Goal: Task Accomplishment & Management: Use online tool/utility

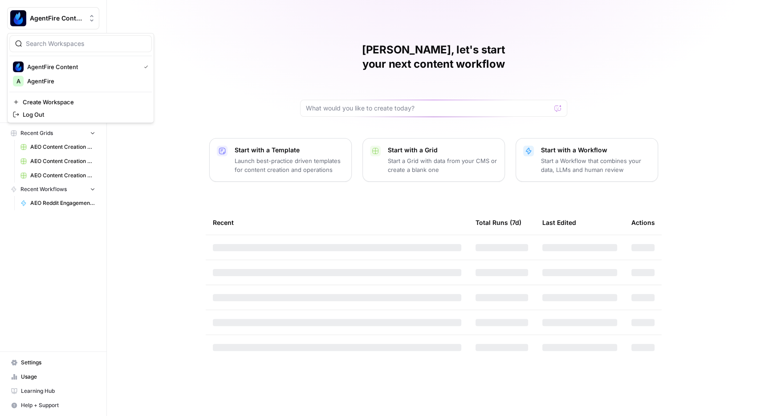
click at [62, 18] on span "AgentFire Content" at bounding box center [57, 18] width 54 height 9
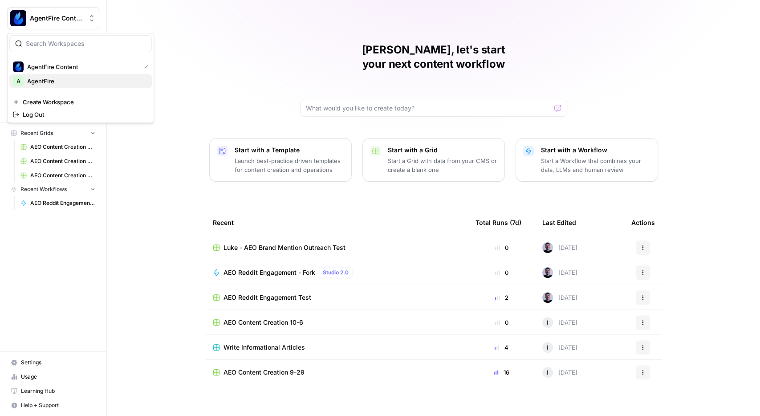
click at [42, 79] on span "AgentFire" at bounding box center [86, 81] width 118 height 9
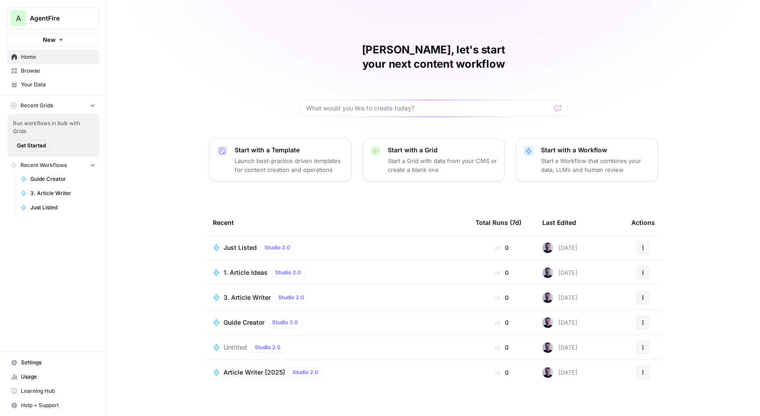
click at [34, 85] on span "Your Data" at bounding box center [58, 85] width 74 height 8
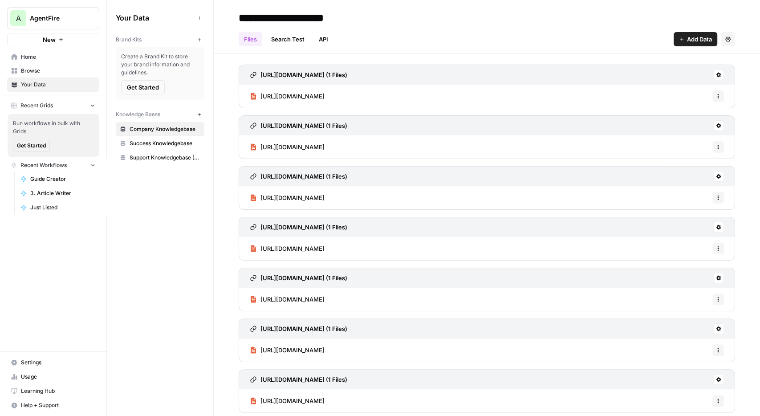
click at [171, 159] on span "Support Knowledgebase [11/24]" at bounding box center [165, 158] width 71 height 8
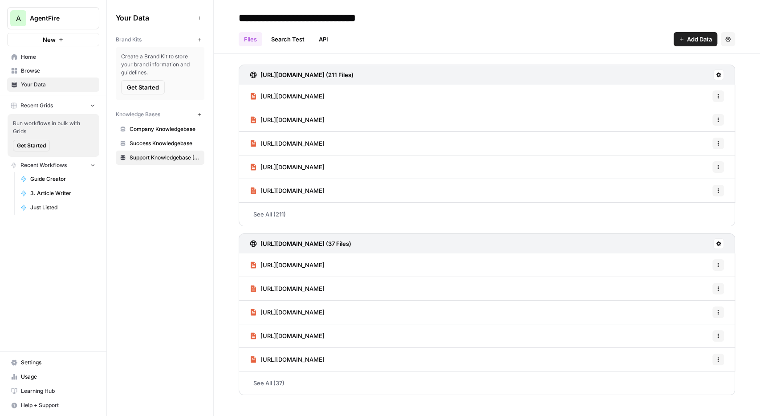
click at [724, 74] on div "[URL][DOMAIN_NAME] (211 Files)" at bounding box center [487, 75] width 497 height 20
click at [722, 74] on button at bounding box center [719, 74] width 11 height 11
click at [693, 98] on span "Sync Data" at bounding box center [685, 93] width 55 height 9
click at [719, 242] on icon at bounding box center [718, 243] width 5 height 5
click at [675, 264] on span "Sync Data" at bounding box center [685, 261] width 55 height 9
